Goal: Navigation & Orientation: Find specific page/section

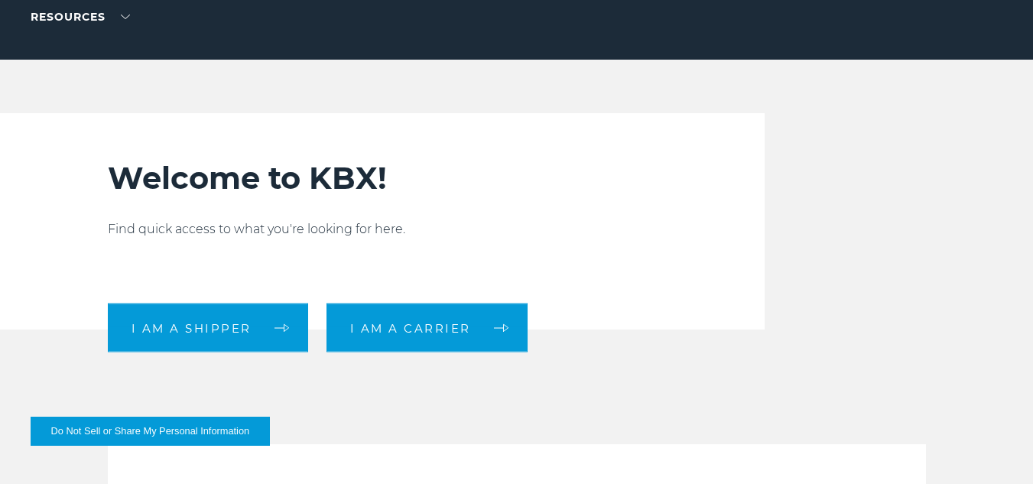
scroll to position [306, 0]
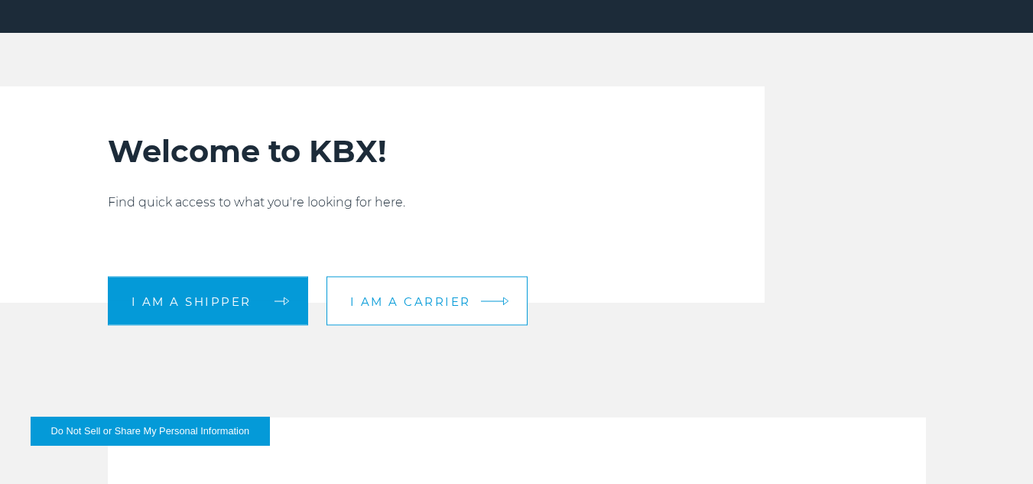
click at [430, 301] on span "I am a carrier" at bounding box center [410, 300] width 121 height 11
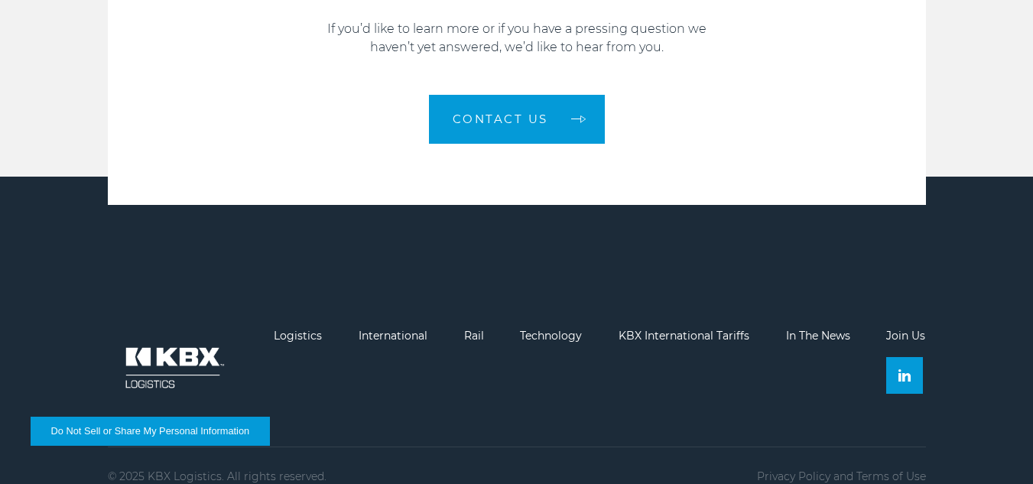
scroll to position [2211, 0]
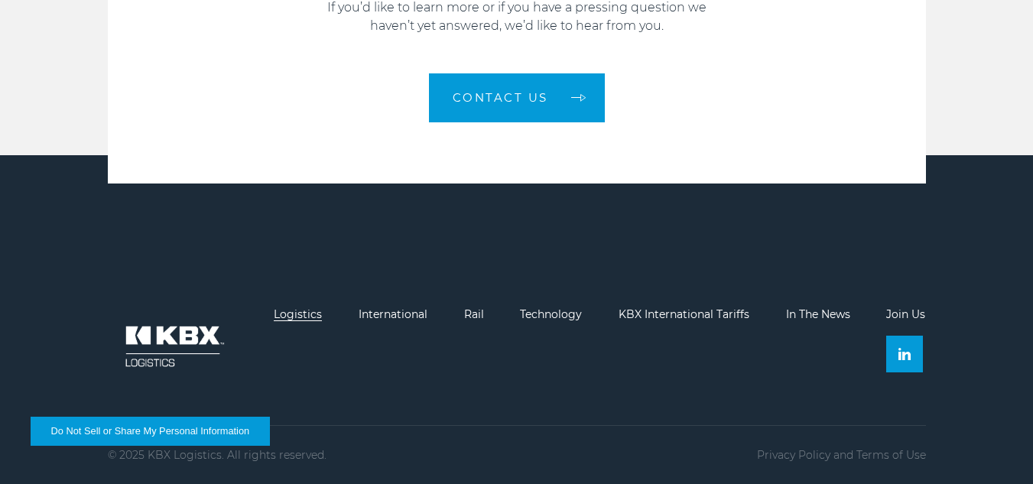
click at [296, 316] on link "Logistics" at bounding box center [298, 314] width 48 height 14
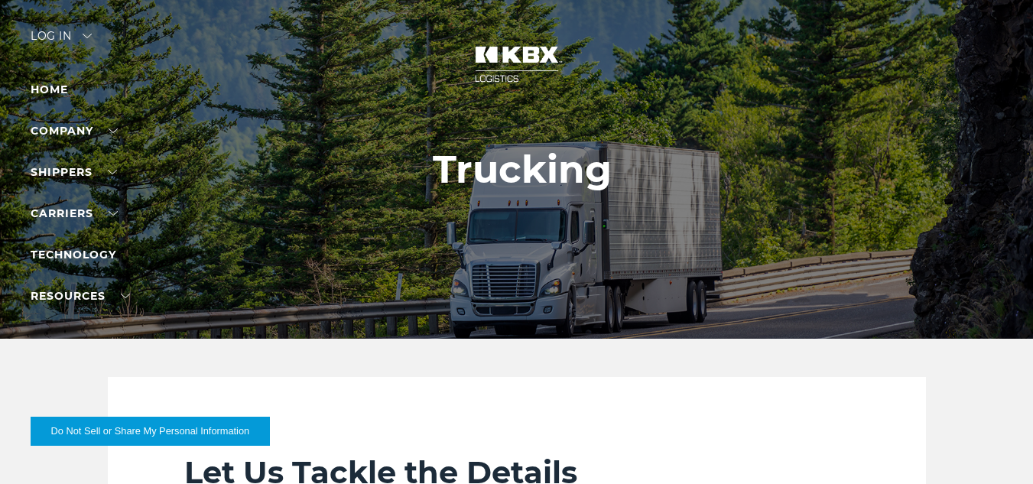
click at [92, 34] on img at bounding box center [87, 36] width 9 height 5
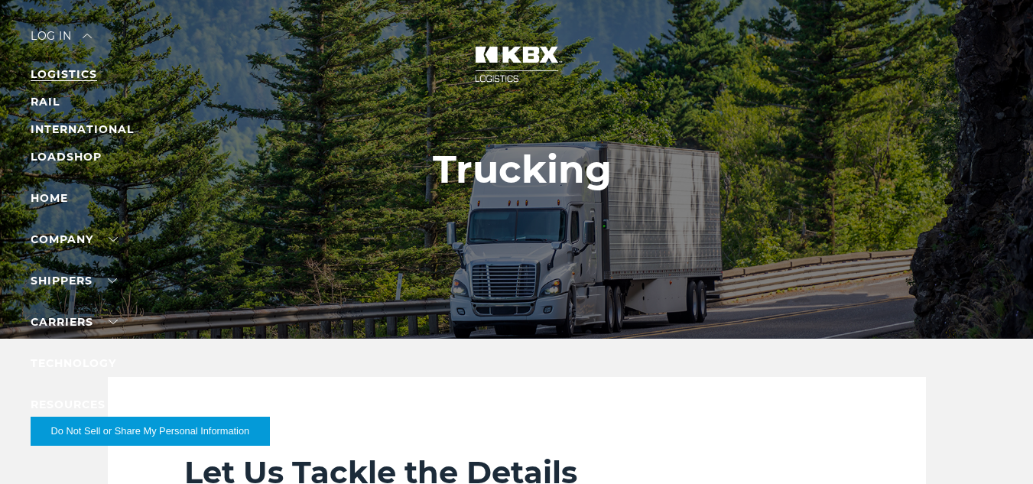
click at [81, 70] on link "LOGISTICS" at bounding box center [64, 74] width 66 height 14
